Goal: Task Accomplishment & Management: Use online tool/utility

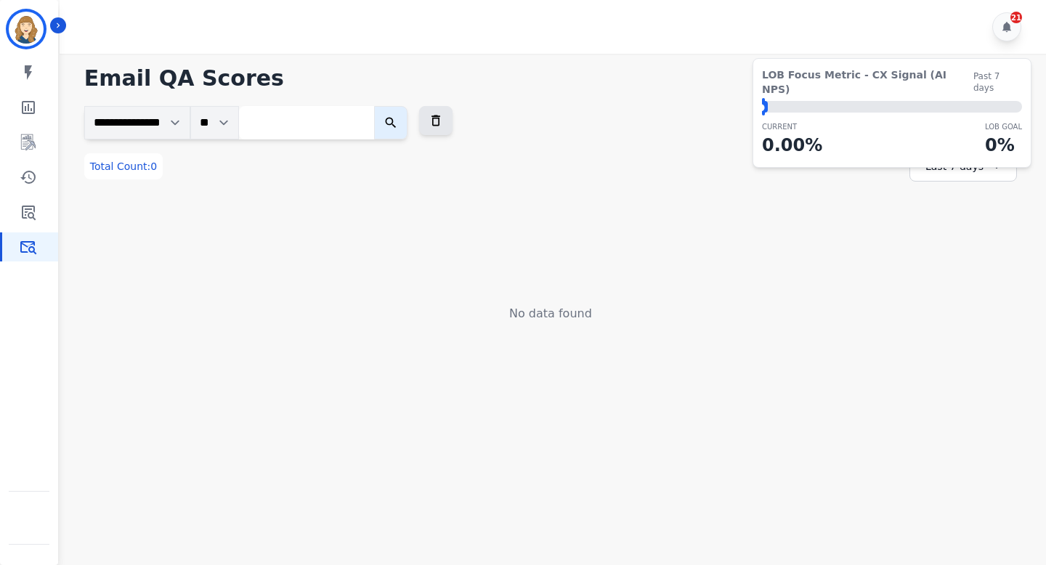
click at [945, 161] on div "Last 7 days" at bounding box center [964, 166] width 108 height 31
click at [949, 270] on li "Last 14 days" at bounding box center [973, 272] width 73 height 15
click at [956, 160] on div "Last 14 days" at bounding box center [964, 166] width 108 height 31
click at [958, 251] on li "Last 7 days" at bounding box center [973, 255] width 73 height 15
click at [310, 122] on input "search" at bounding box center [306, 122] width 135 height 33
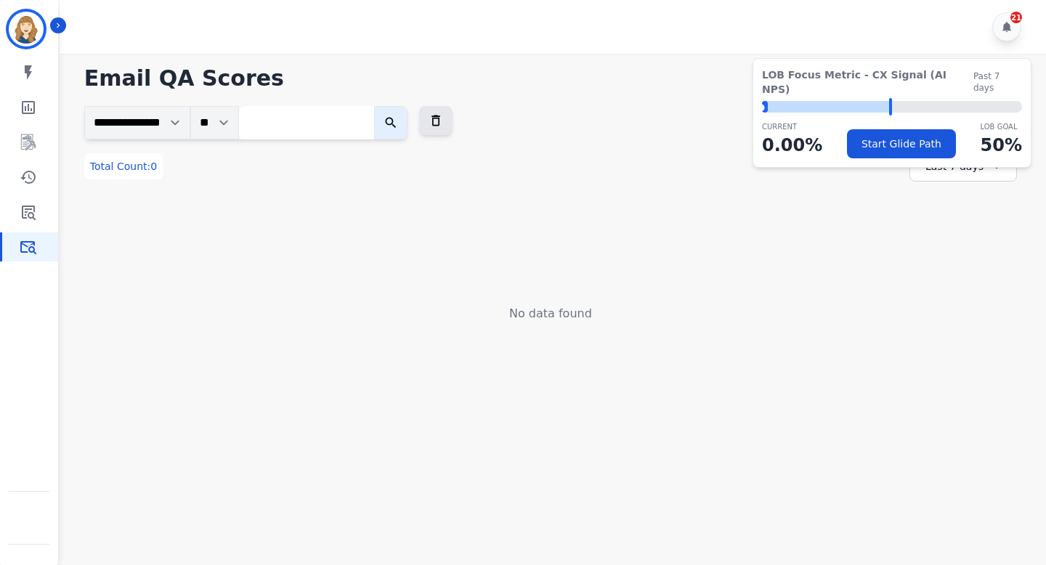
paste input "**********"
type input "**********"
click at [411, 124] on icon "submit" at bounding box center [403, 123] width 15 height 15
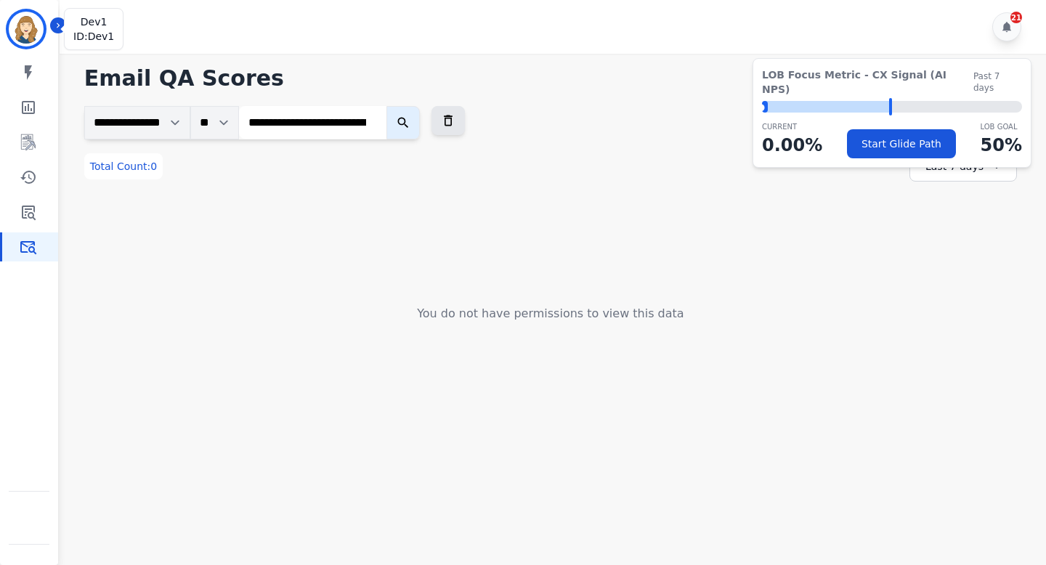
click at [34, 25] on img "Sidebar" at bounding box center [26, 29] width 35 height 35
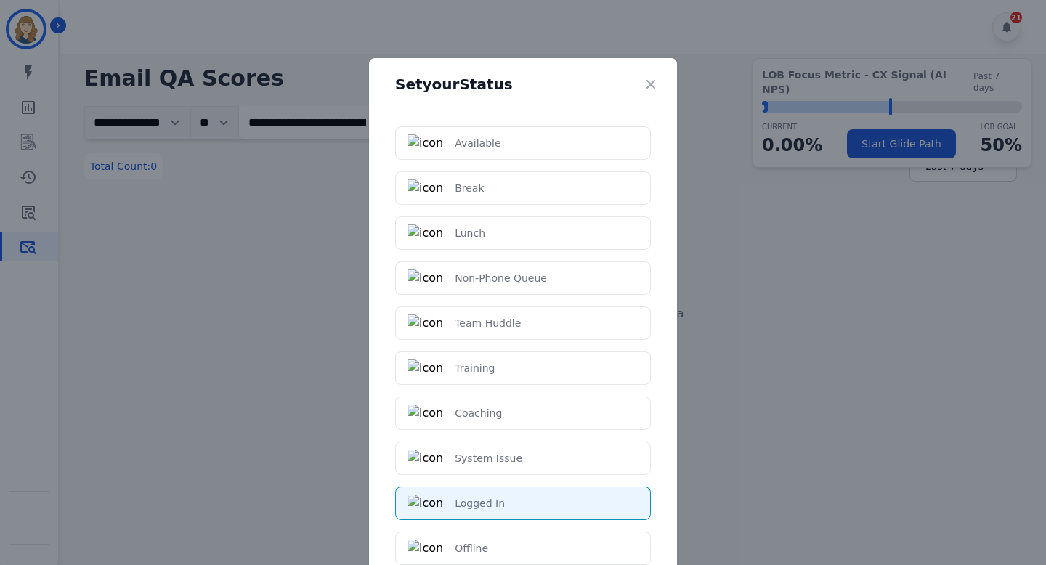
click at [178, 249] on div "Set your Status Available Break Lunch Non-Phone Queue Team Huddle Training Coac…" at bounding box center [523, 282] width 1046 height 565
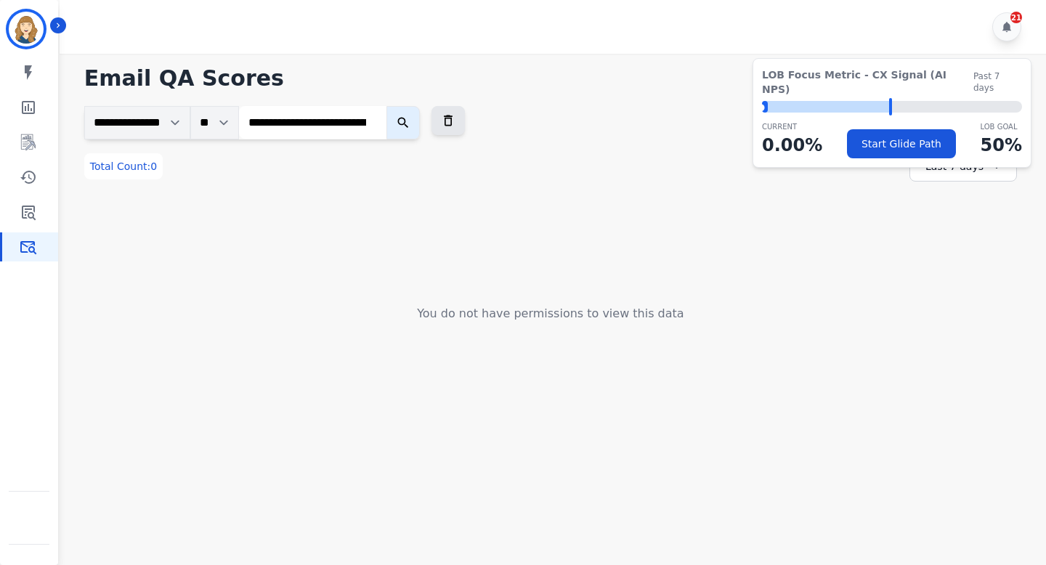
click at [340, 116] on input "**********" at bounding box center [313, 122] width 148 height 33
click at [411, 122] on icon "submit" at bounding box center [403, 123] width 15 height 15
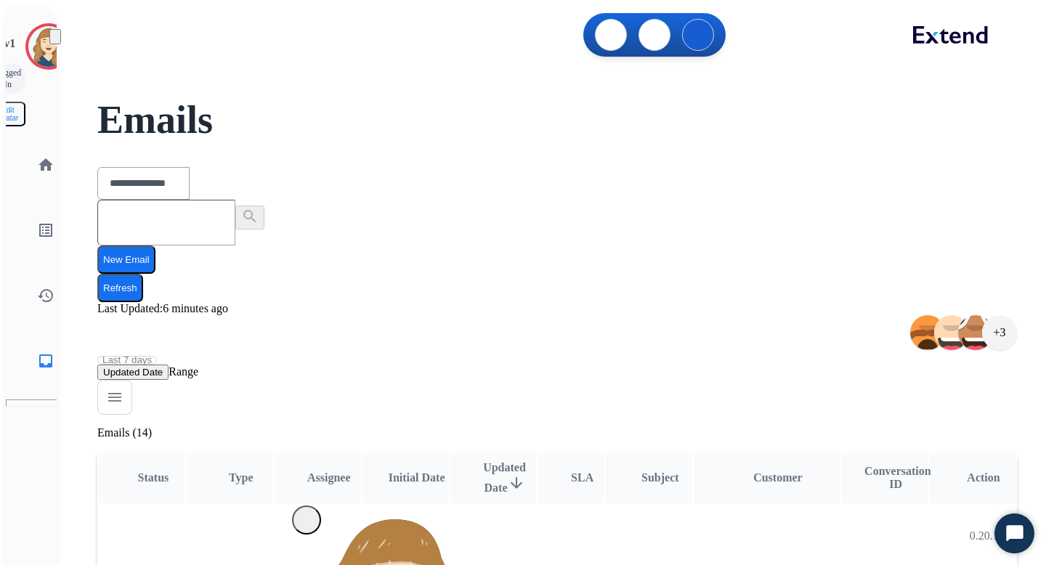
select select "**********"
click at [39, 56] on div at bounding box center [48, 46] width 47 height 47
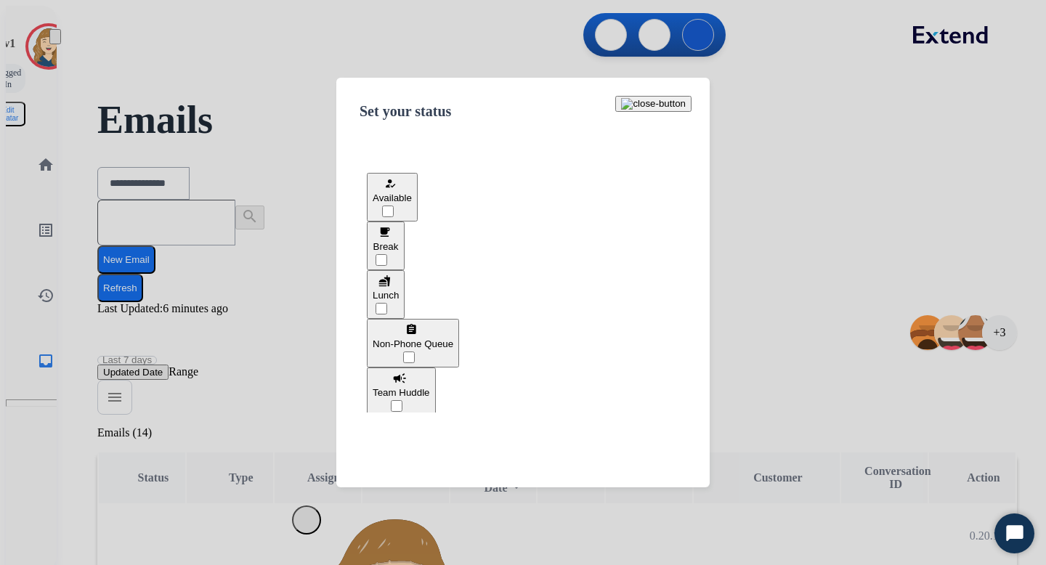
click at [287, 9] on div at bounding box center [523, 282] width 1046 height 565
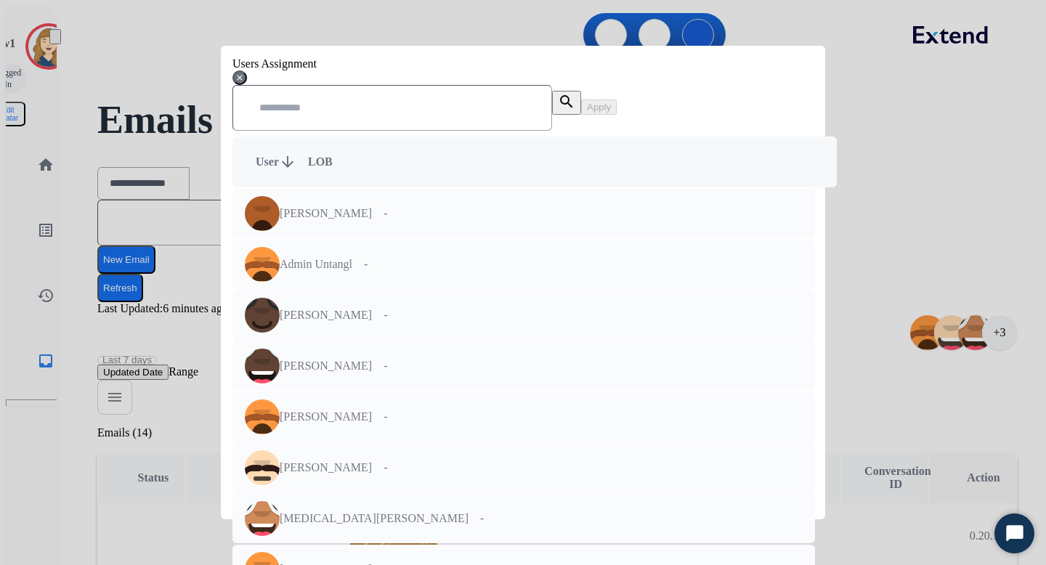
click at [244, 83] on mat-icon "close" at bounding box center [239, 77] width 9 height 17
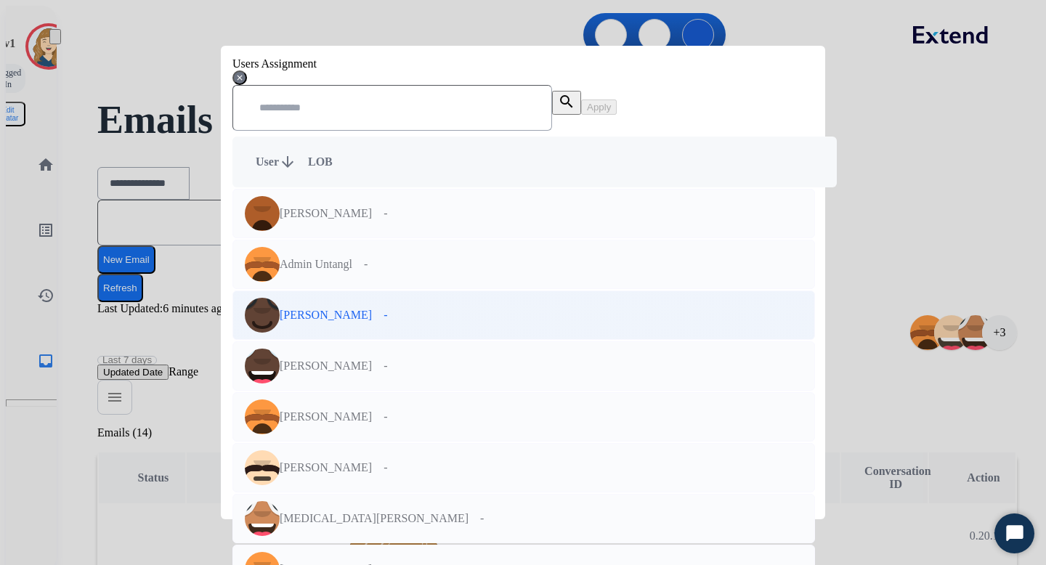
scroll to position [668, 0]
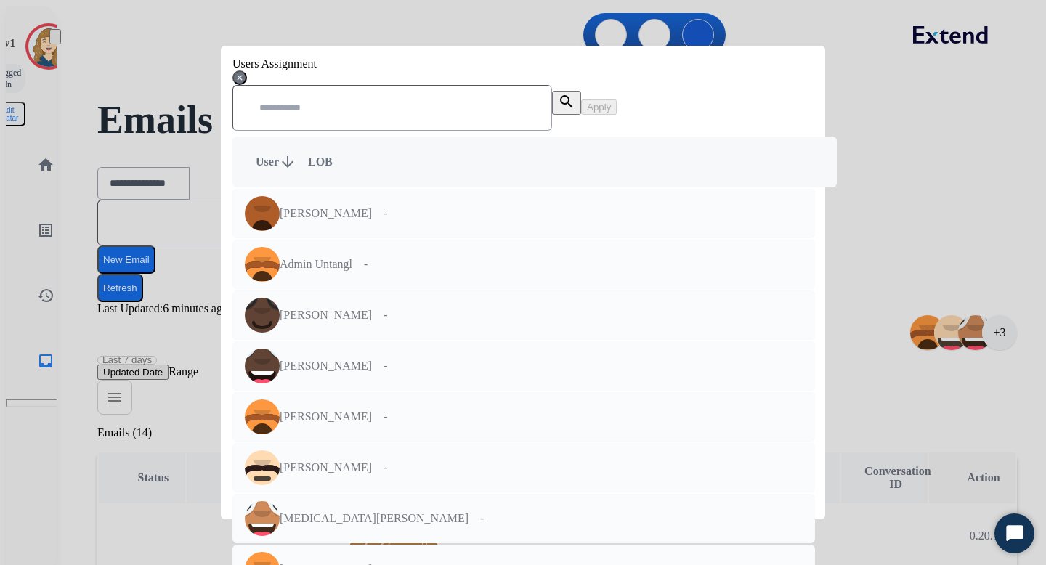
click at [357, 131] on input "text" at bounding box center [393, 108] width 320 height 46
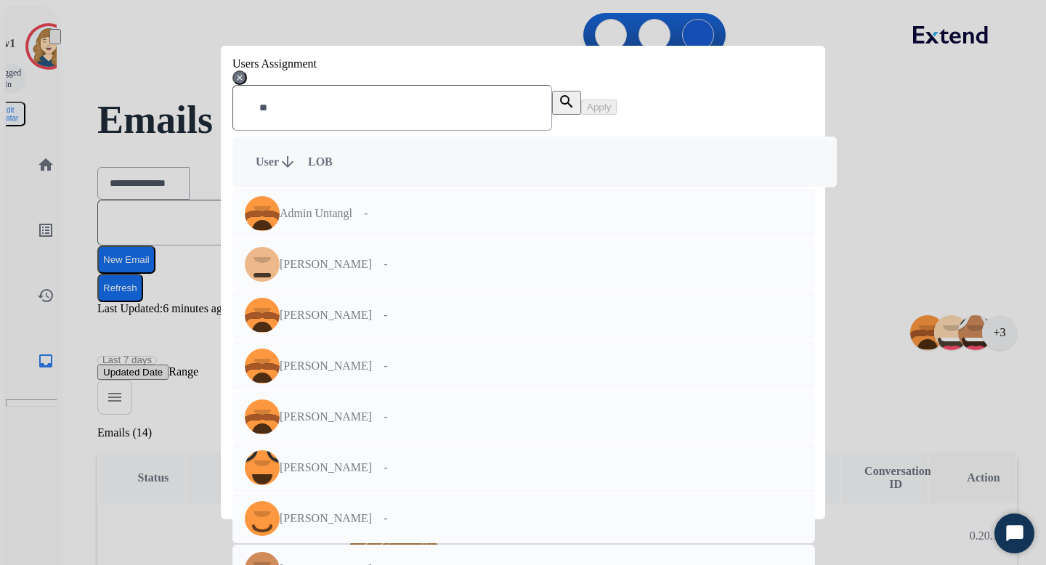
scroll to position [0, 0]
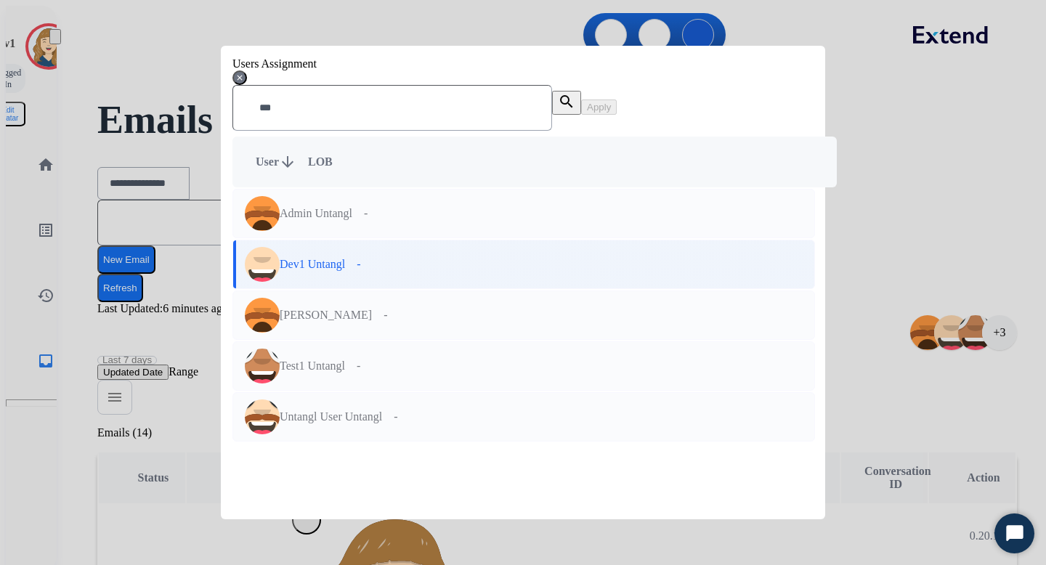
type input "***"
copy p "Dev1 Untangl"
drag, startPoint x: 391, startPoint y: 288, endPoint x: 312, endPoint y: 282, distance: 78.7
click at [312, 282] on div "Dev1 Untangl [EMAIL_ADDRESS][DOMAIN_NAME]" at bounding box center [289, 264] width 112 height 36
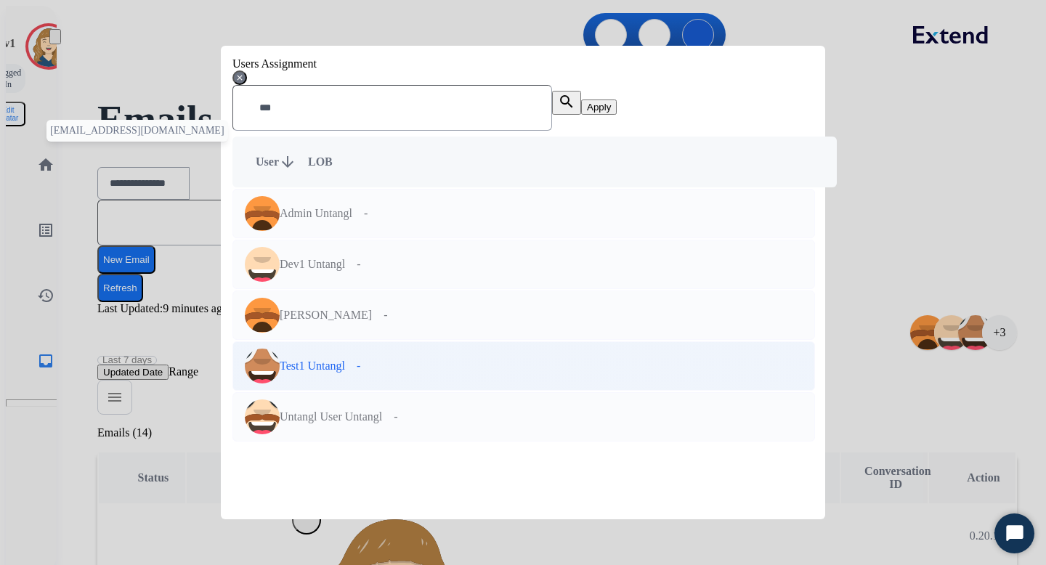
copy p "Test1 Untangl"
drag, startPoint x: 395, startPoint y: 383, endPoint x: 318, endPoint y: 375, distance: 76.7
click at [318, 375] on div "Test1 Untangl [EMAIL_ADDRESS][DOMAIN_NAME]" at bounding box center [289, 366] width 112 height 36
